Goal: Task Accomplishment & Management: Use online tool/utility

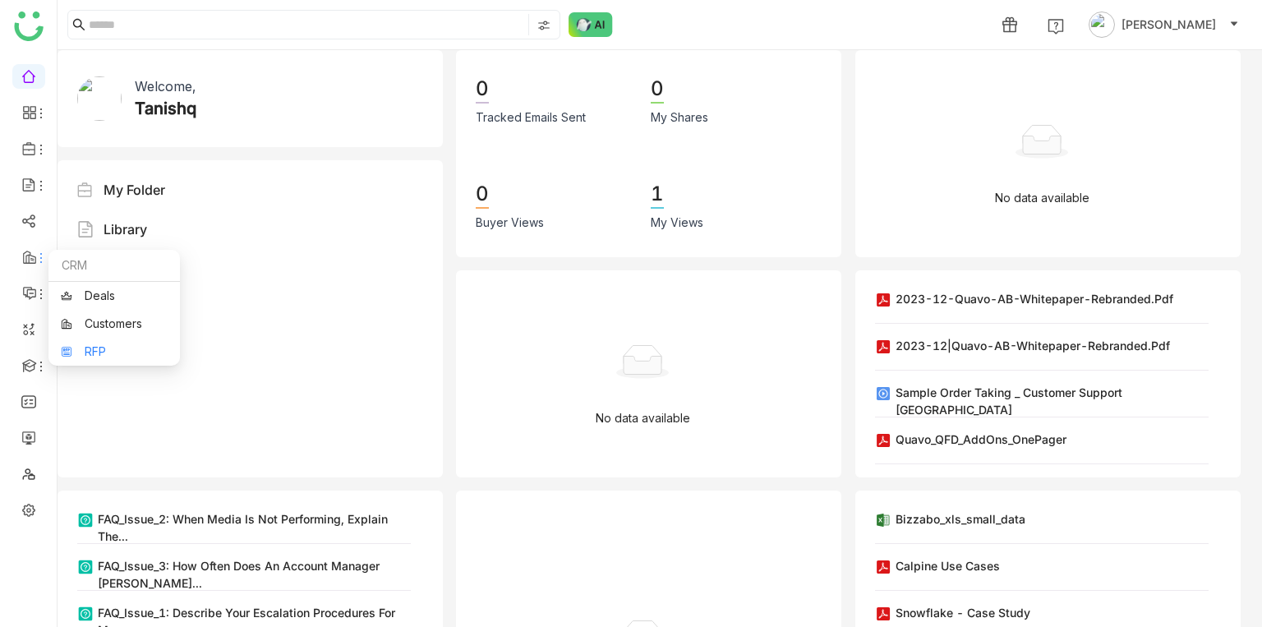
click at [93, 357] on link "RFP" at bounding box center [114, 352] width 107 height 12
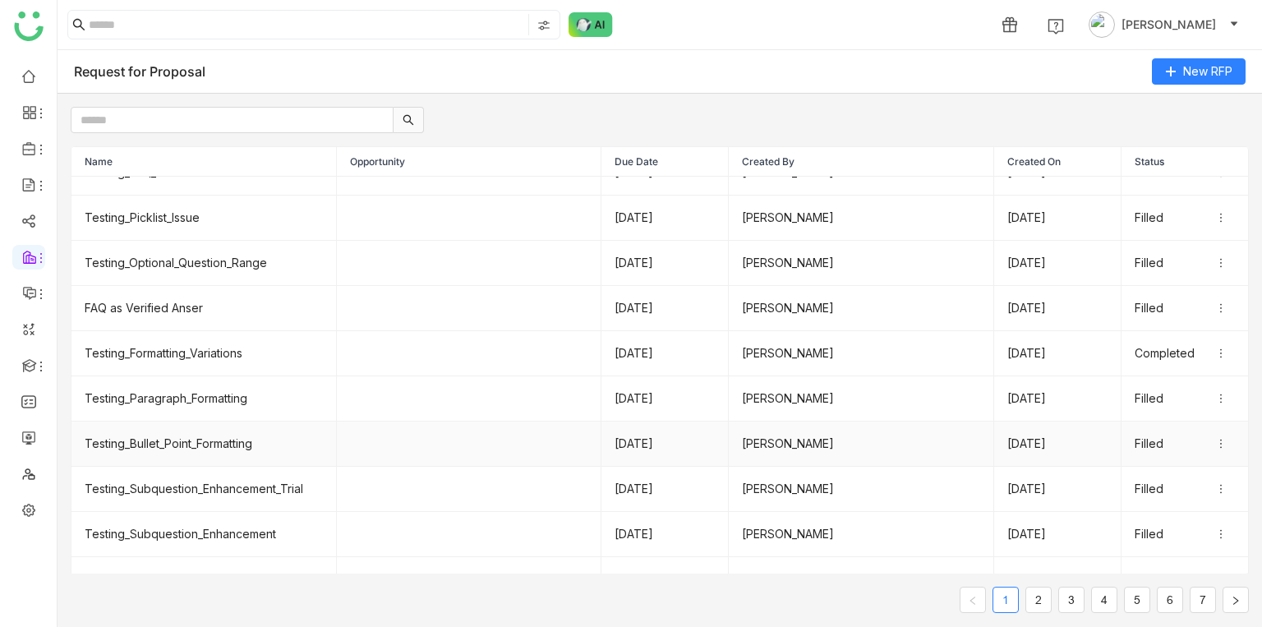
scroll to position [55, 0]
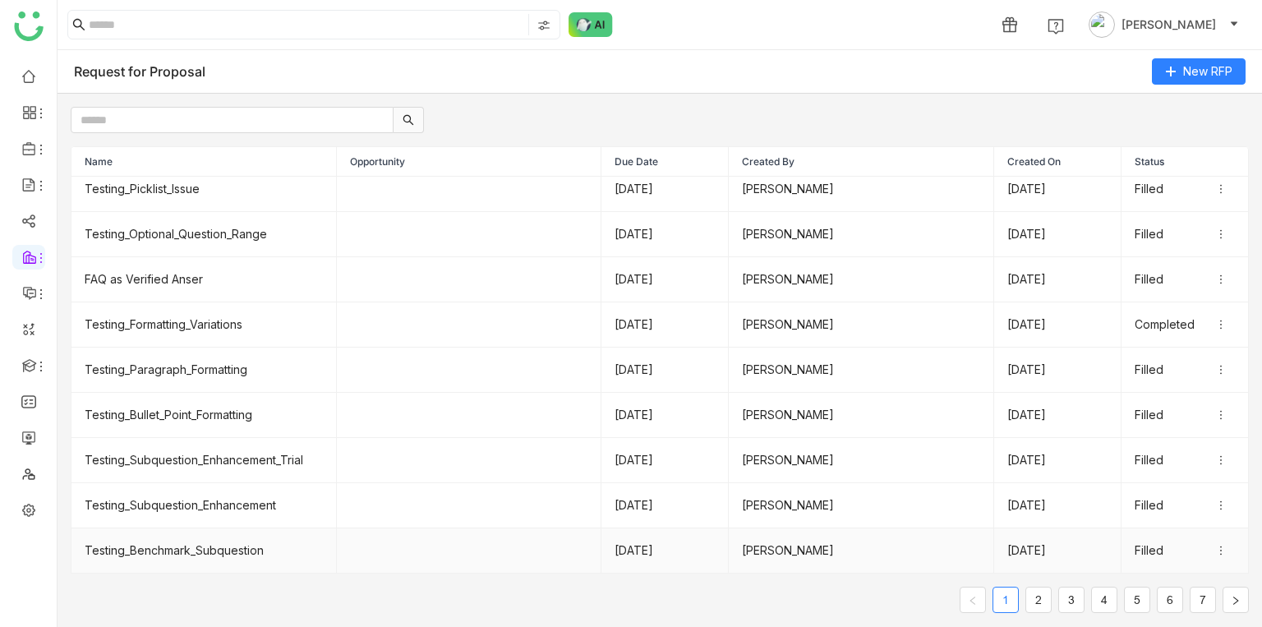
click at [245, 376] on td "Testing_Benchmark_Subquestion" at bounding box center [203, 550] width 265 height 45
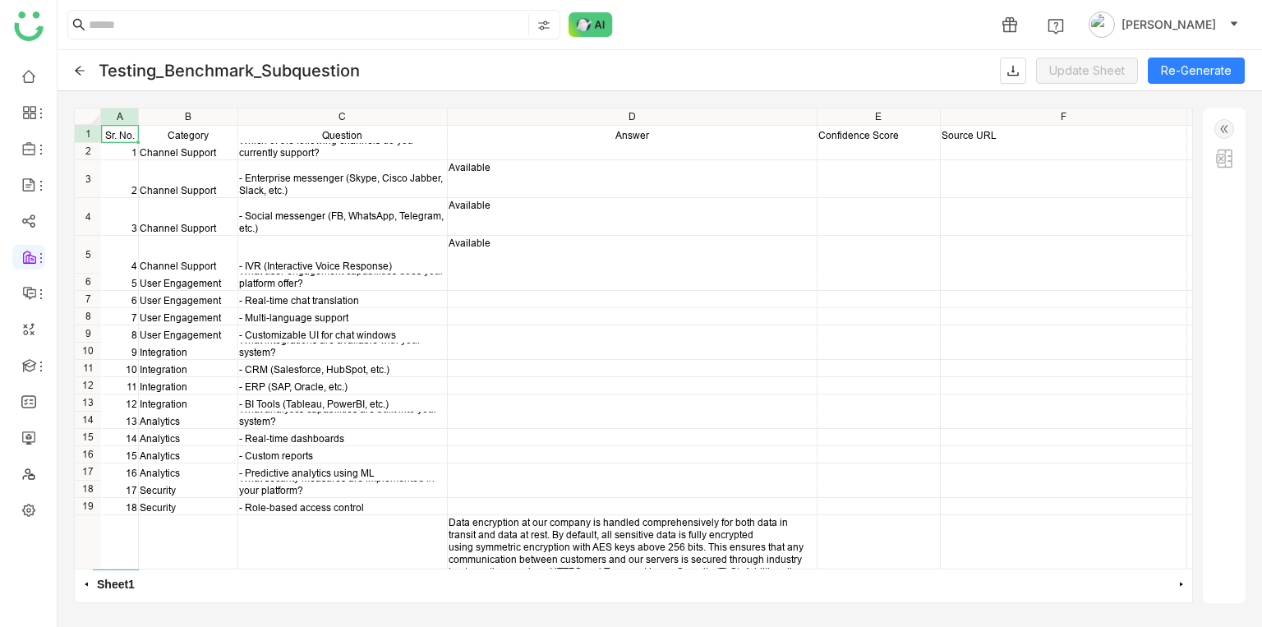
click at [1233, 122] on img at bounding box center [1225, 129] width 20 height 20
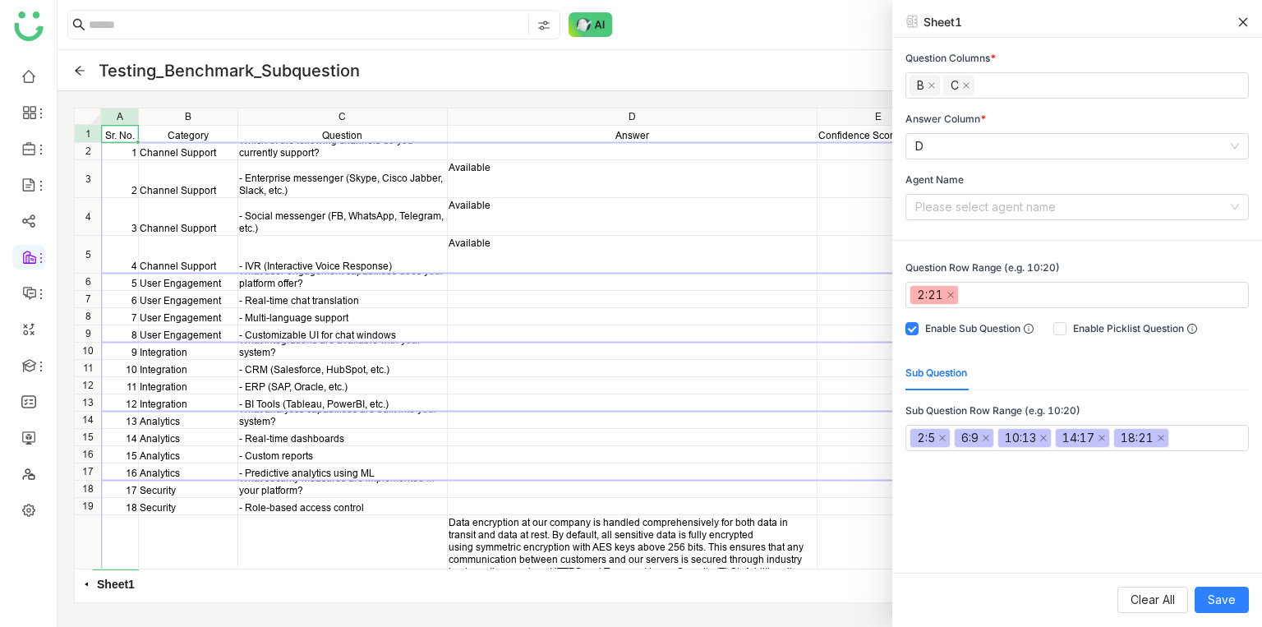
click at [1247, 21] on icon at bounding box center [1244, 22] width 12 height 12
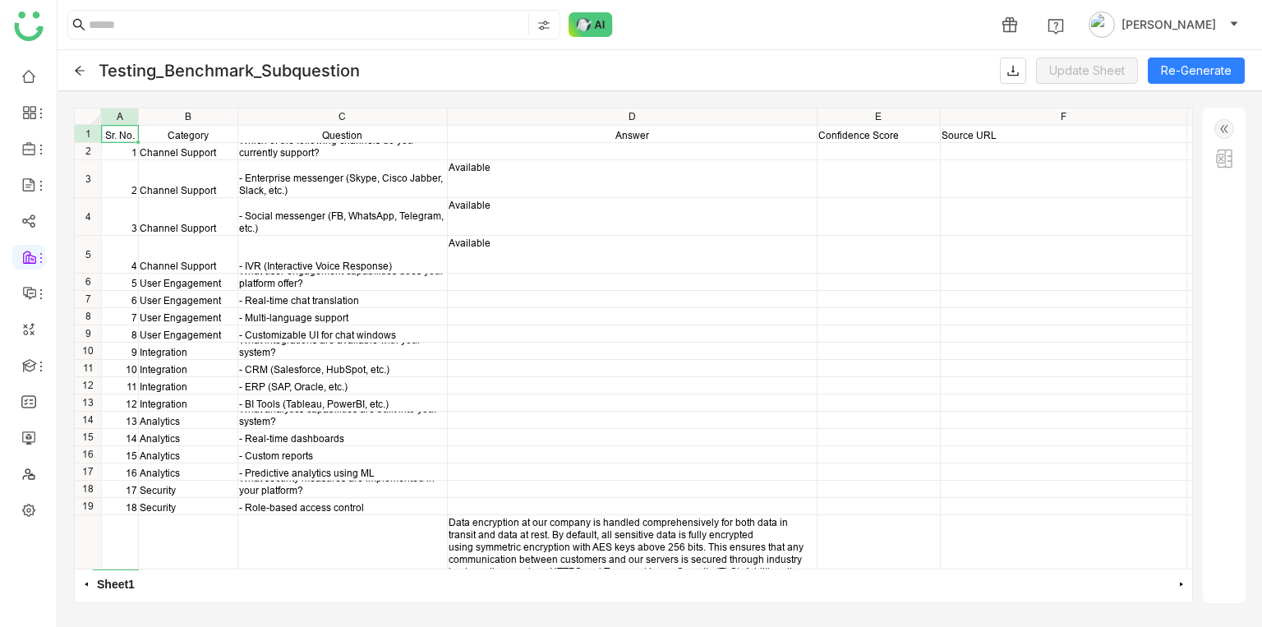
click at [1223, 121] on img at bounding box center [1225, 129] width 20 height 20
